Goal: Information Seeking & Learning: Learn about a topic

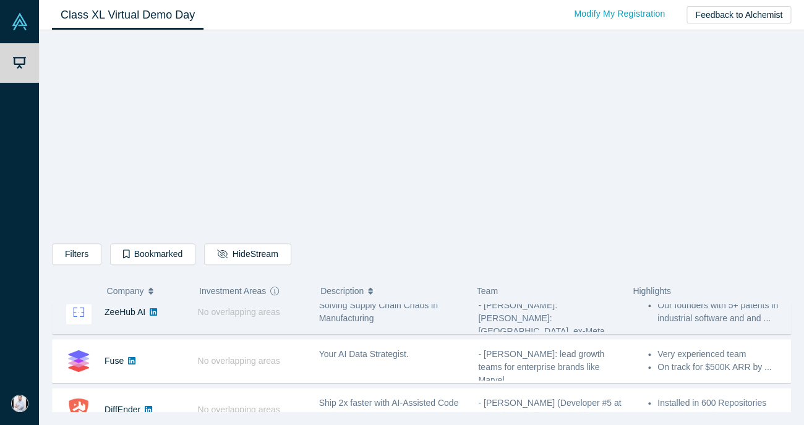
scroll to position [506, 0]
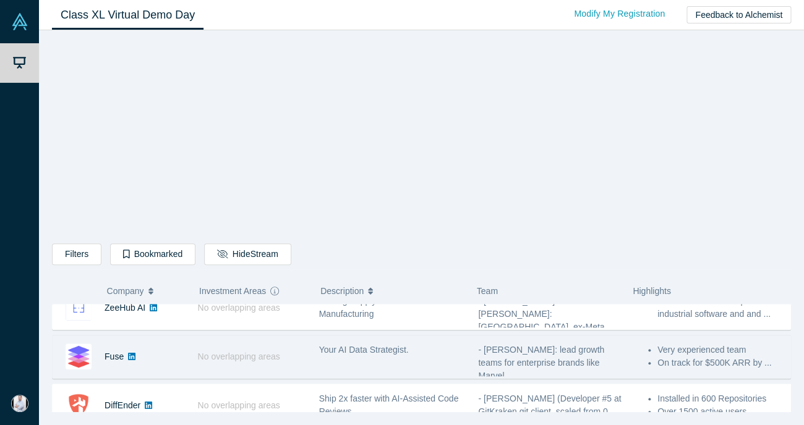
click at [399, 353] on span "Your AI Data Strategist." at bounding box center [364, 350] width 90 height 10
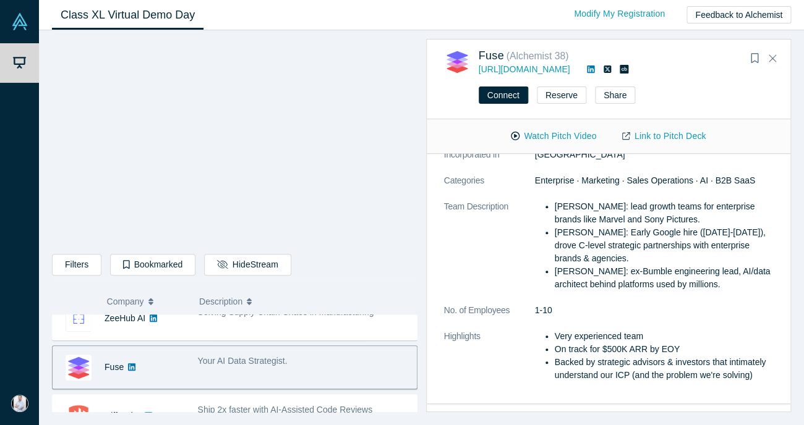
scroll to position [0, 0]
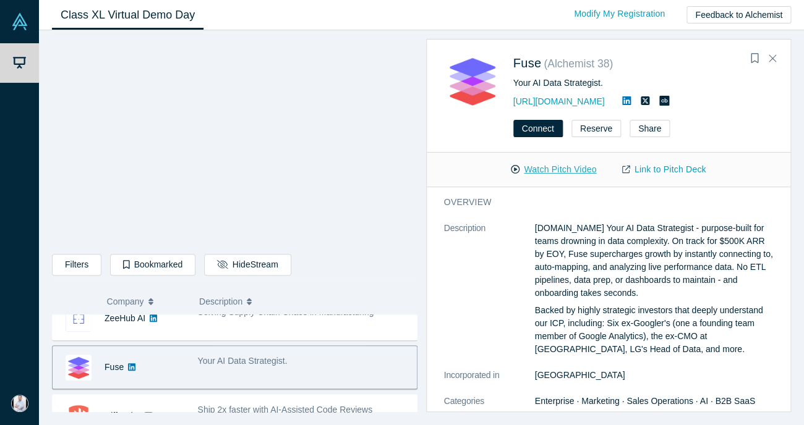
click at [575, 172] on button "Watch Pitch Video" at bounding box center [553, 170] width 111 height 22
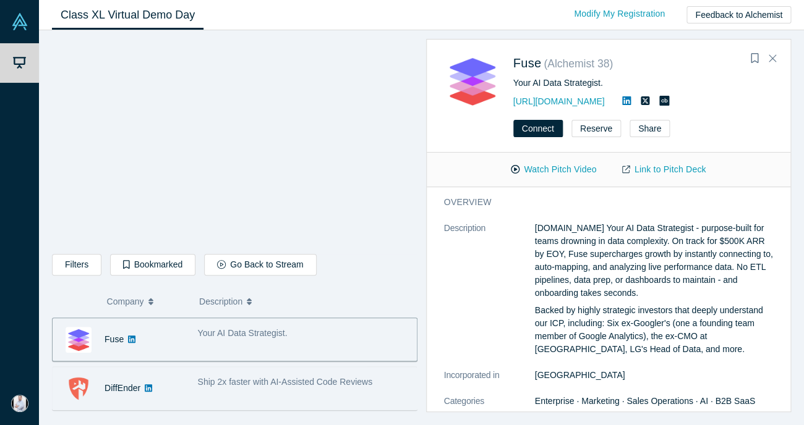
scroll to position [523, 0]
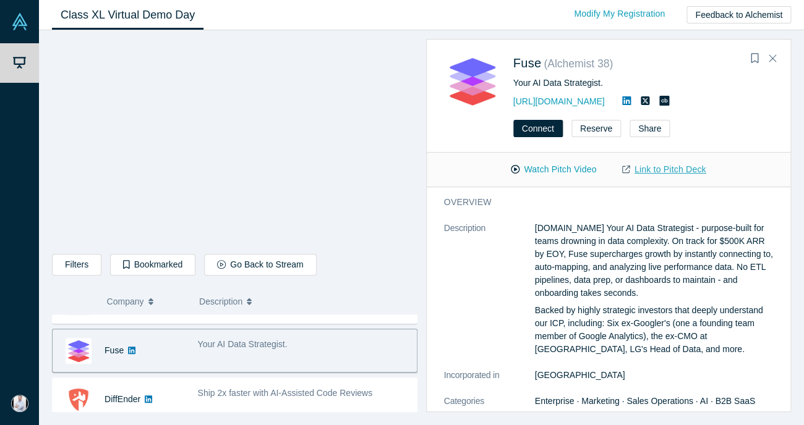
click at [670, 171] on link "Link to Pitch Deck" at bounding box center [663, 170] width 109 height 22
click at [548, 104] on link "[URL][DOMAIN_NAME]" at bounding box center [558, 101] width 91 height 10
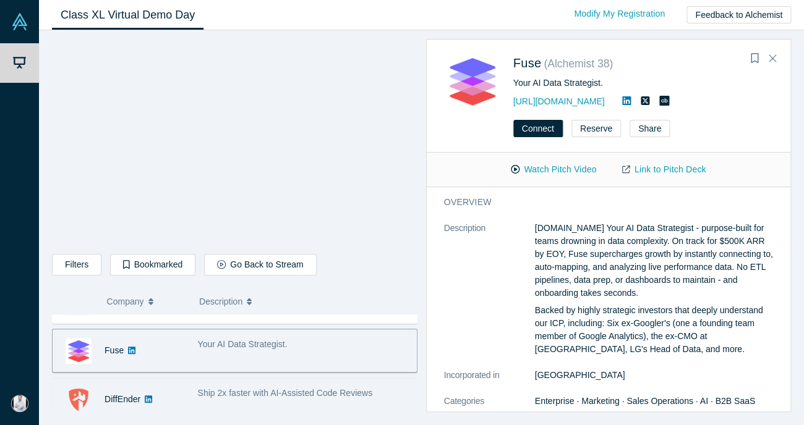
click at [272, 389] on span "Ship 2x faster with AI-Assisted Code Reviews" at bounding box center [285, 393] width 174 height 10
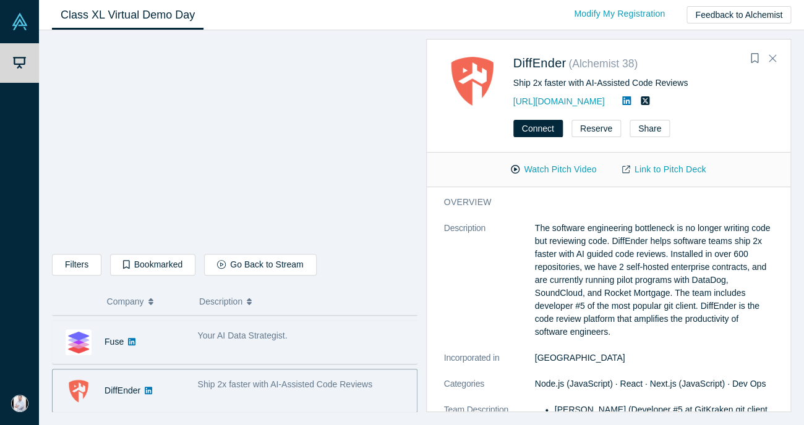
scroll to position [532, 0]
click at [551, 170] on button "Watch Pitch Video" at bounding box center [553, 170] width 111 height 22
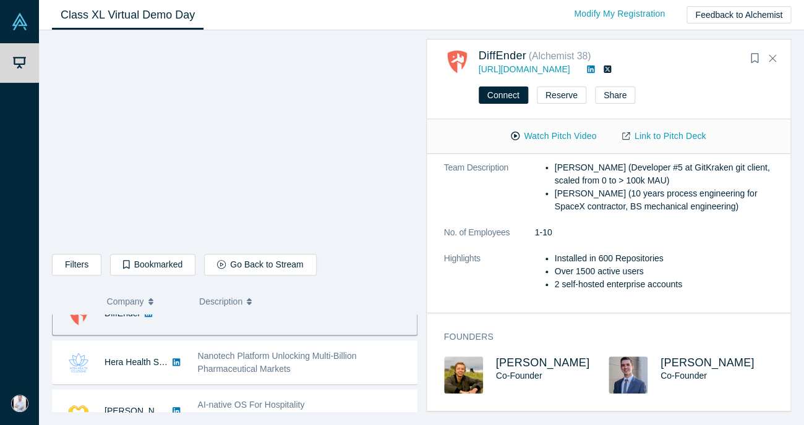
scroll to position [612, 0]
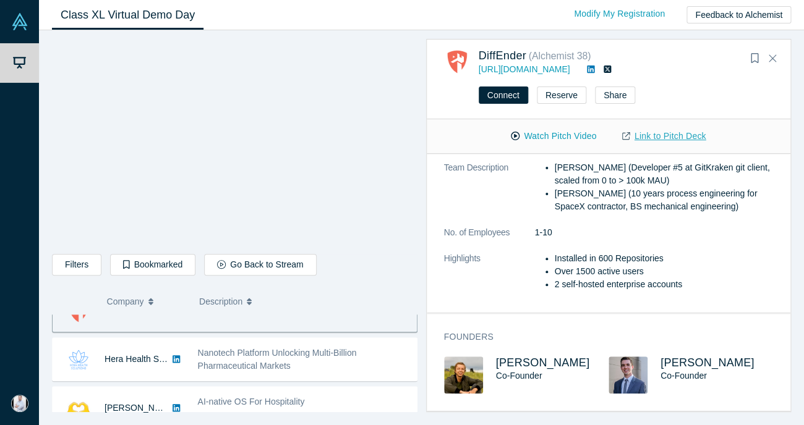
click at [676, 138] on link "Link to Pitch Deck" at bounding box center [663, 137] width 109 height 22
click at [543, 70] on link "[URL][DOMAIN_NAME]" at bounding box center [524, 69] width 91 height 10
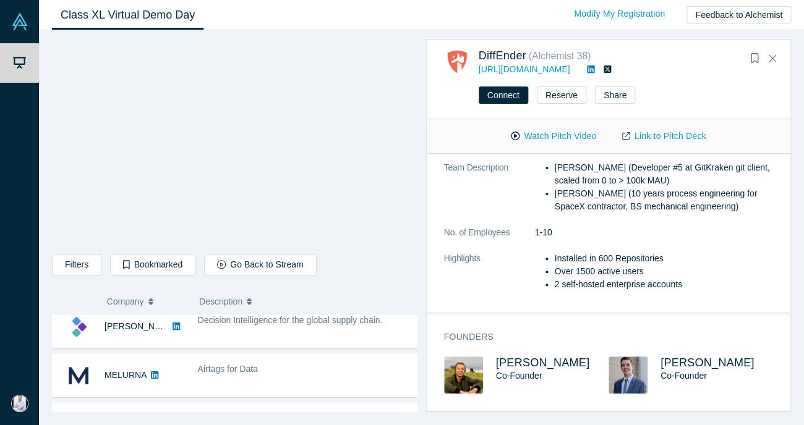
scroll to position [87, 0]
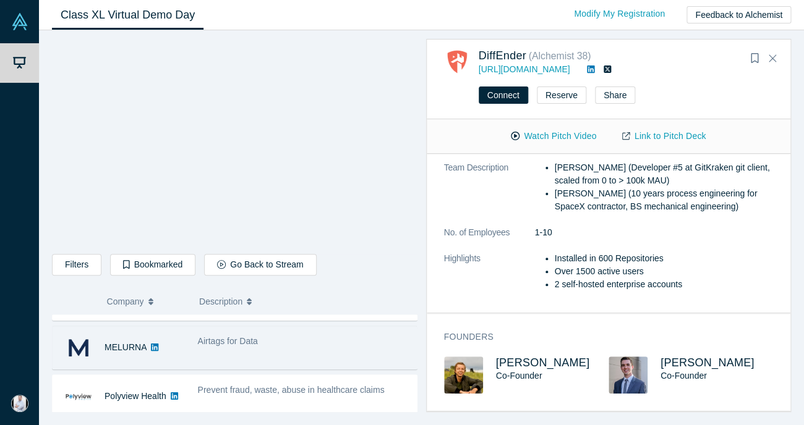
click at [245, 346] on span "Airtags for Data" at bounding box center [228, 341] width 60 height 10
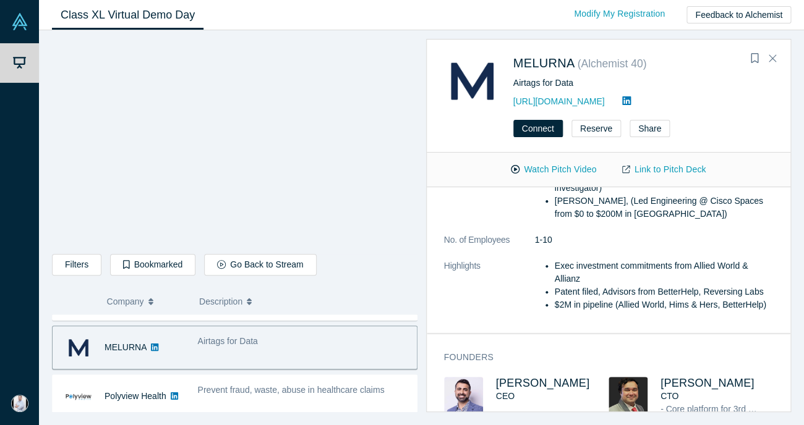
scroll to position [0, 0]
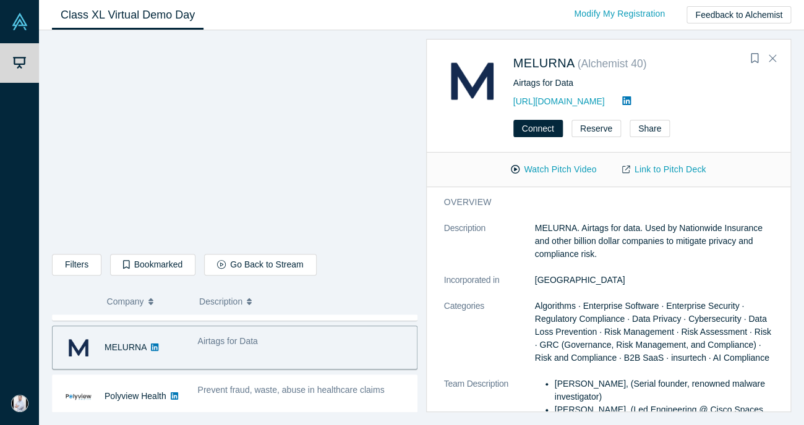
click at [675, 250] on p "MELURNA. Airtags for data. Used by Nationwide Insurance and other billion dolla…" at bounding box center [654, 241] width 239 height 39
click at [584, 170] on button "Watch Pitch Video" at bounding box center [553, 170] width 111 height 22
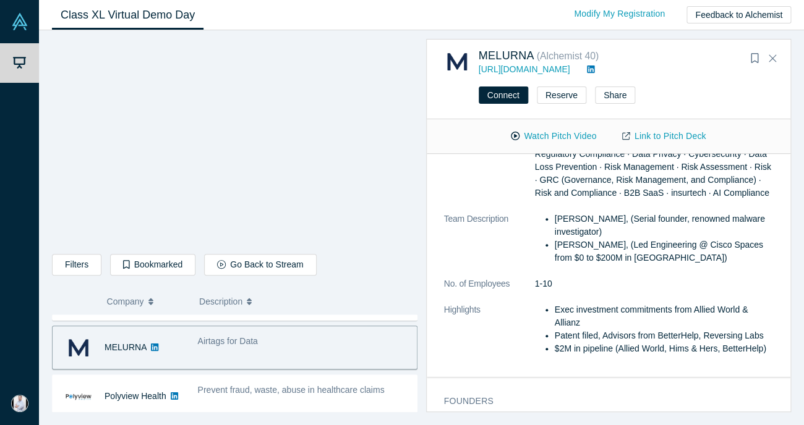
scroll to position [134, 0]
